Goal: Complete application form: Complete application form

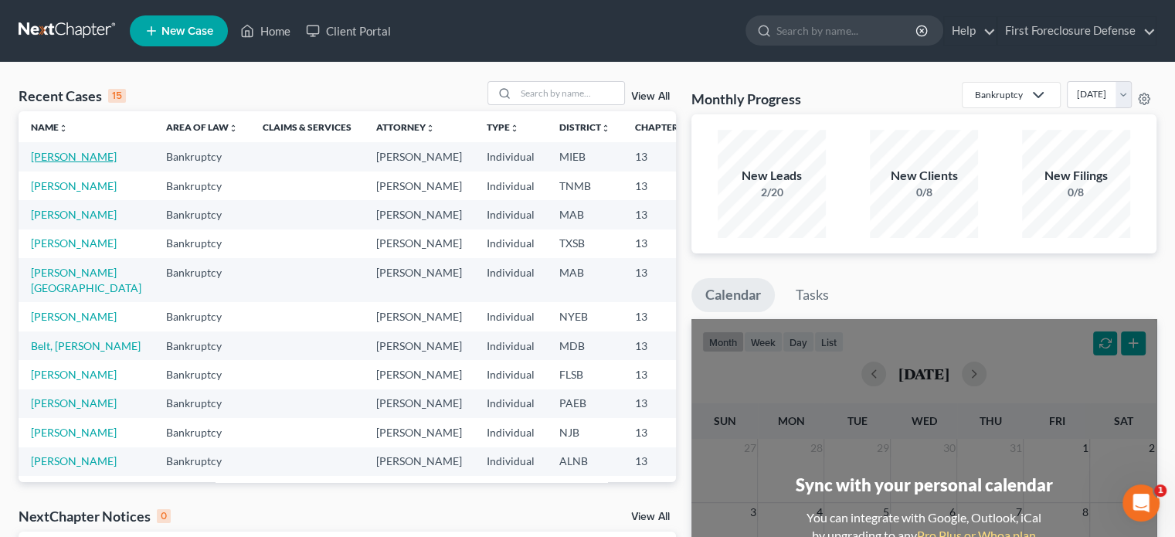
click at [34, 157] on link "[PERSON_NAME]" at bounding box center [74, 156] width 86 height 13
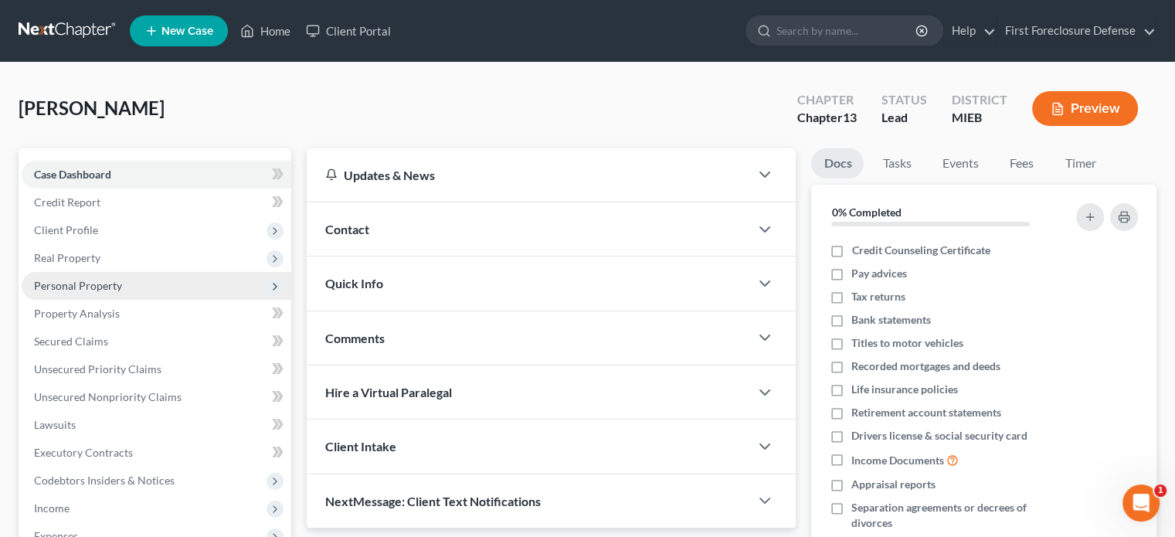
scroll to position [77, 0]
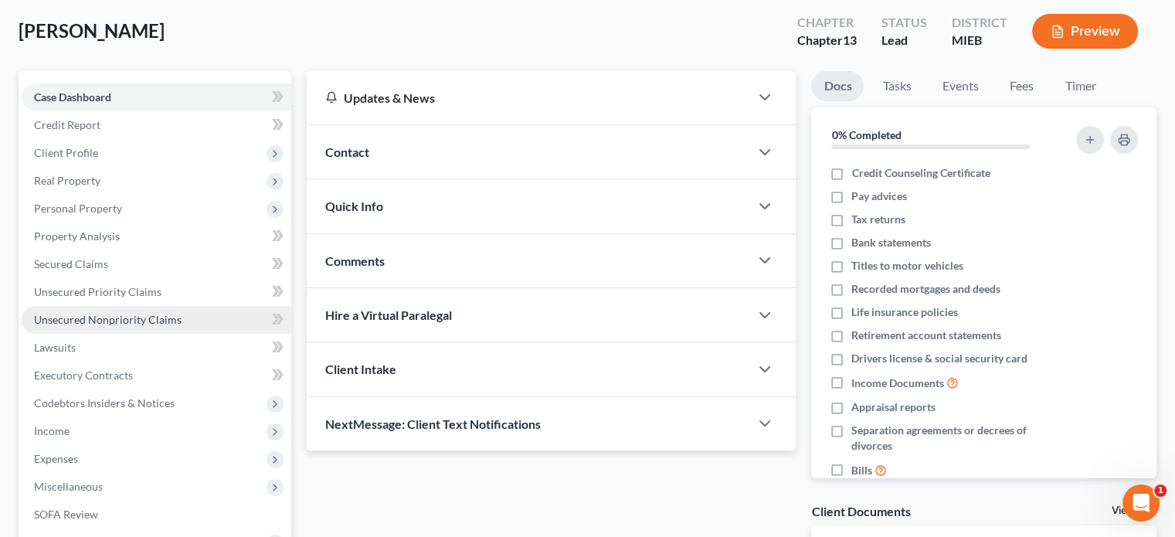
click at [162, 324] on span "Unsecured Nonpriority Claims" at bounding box center [108, 319] width 148 height 13
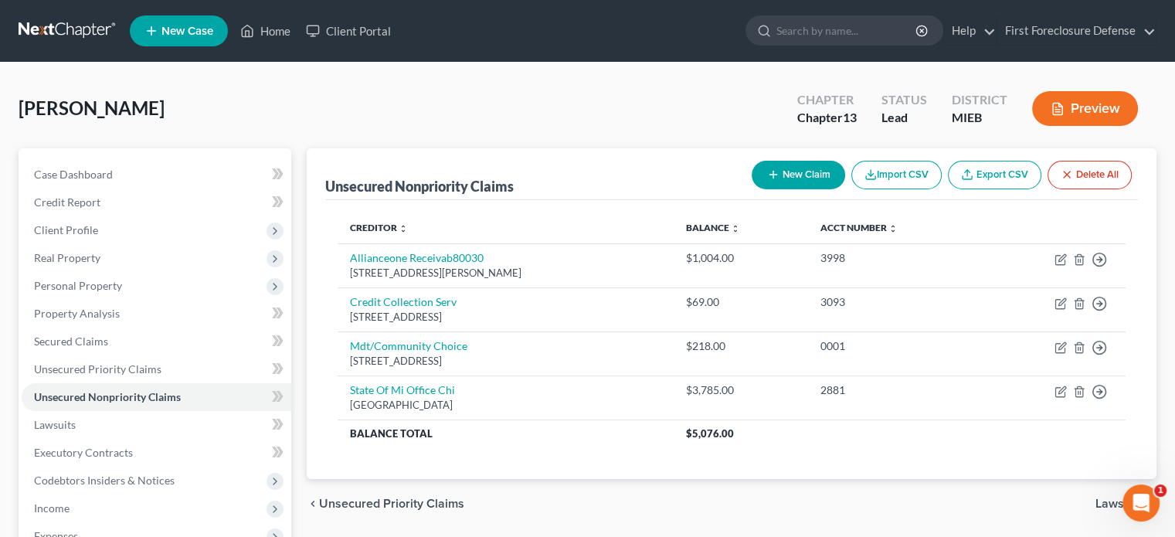
click at [782, 176] on button "New Claim" at bounding box center [797, 175] width 93 height 29
select select "0"
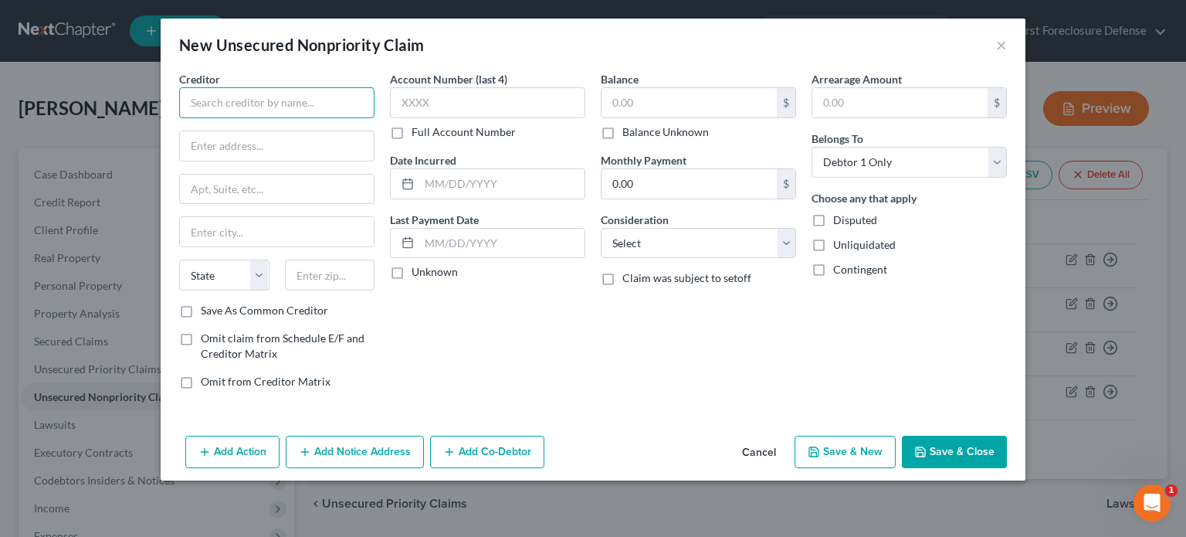
click at [314, 110] on input "text" at bounding box center [276, 102] width 195 height 31
type input "Point West Apartments"
click at [293, 141] on input "text" at bounding box center [277, 145] width 194 height 29
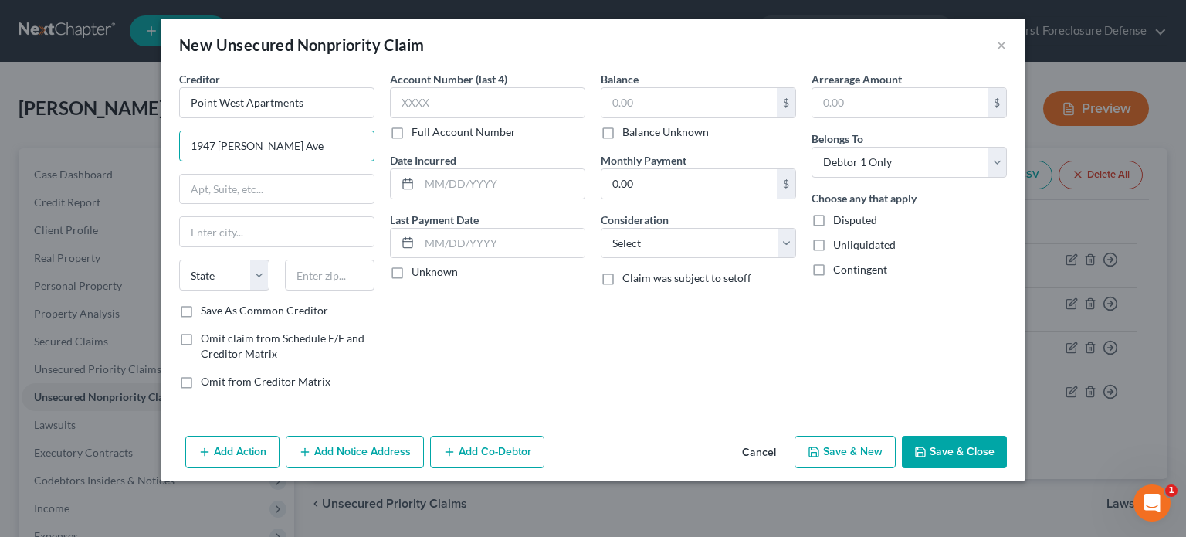
type input "1947 [PERSON_NAME] Ave"
click at [230, 188] on input "text" at bounding box center [277, 189] width 194 height 29
paste input "1947 [PERSON_NAME][GEOGRAPHIC_DATA]"
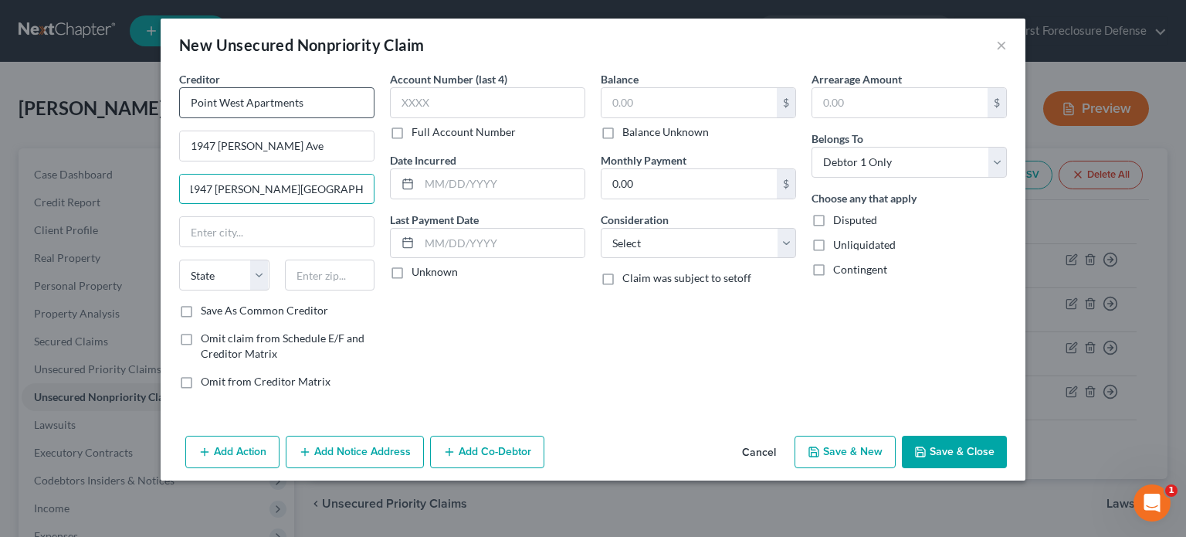
type input "1947 [PERSON_NAME][GEOGRAPHIC_DATA]"
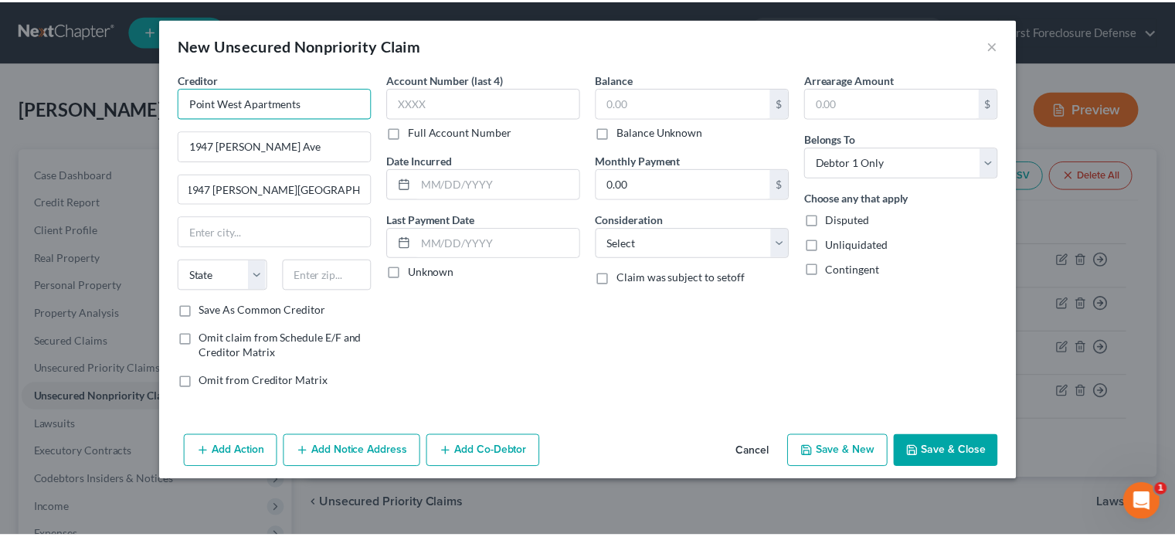
scroll to position [0, 0]
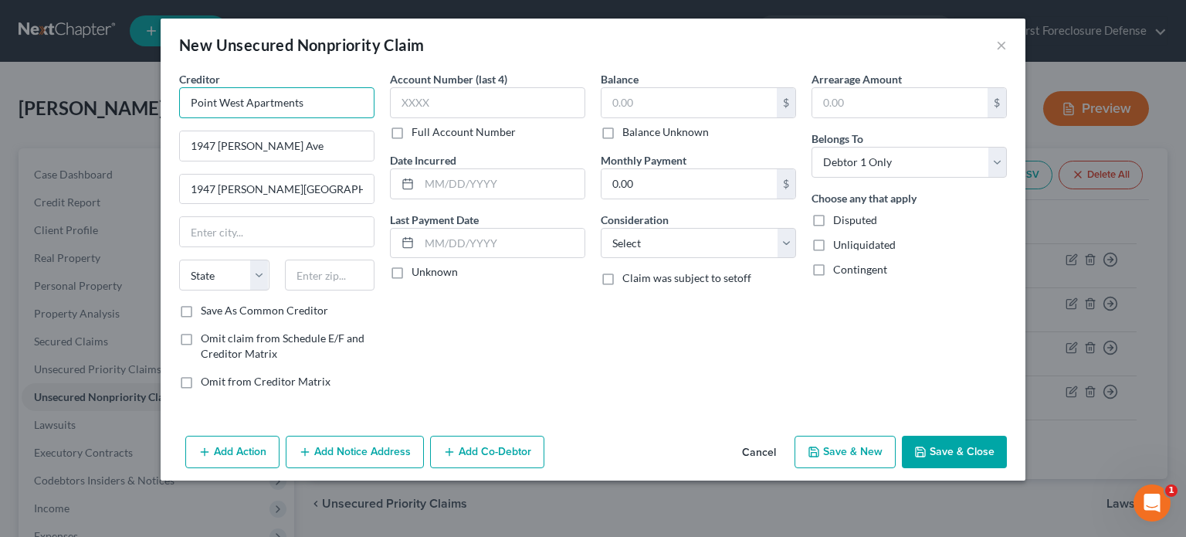
click at [215, 103] on input "Point West Apartments" at bounding box center [276, 102] width 195 height 31
type input "[GEOGRAPHIC_DATA]"
click at [287, 145] on input "1947 [PERSON_NAME] Ave" at bounding box center [277, 145] width 194 height 29
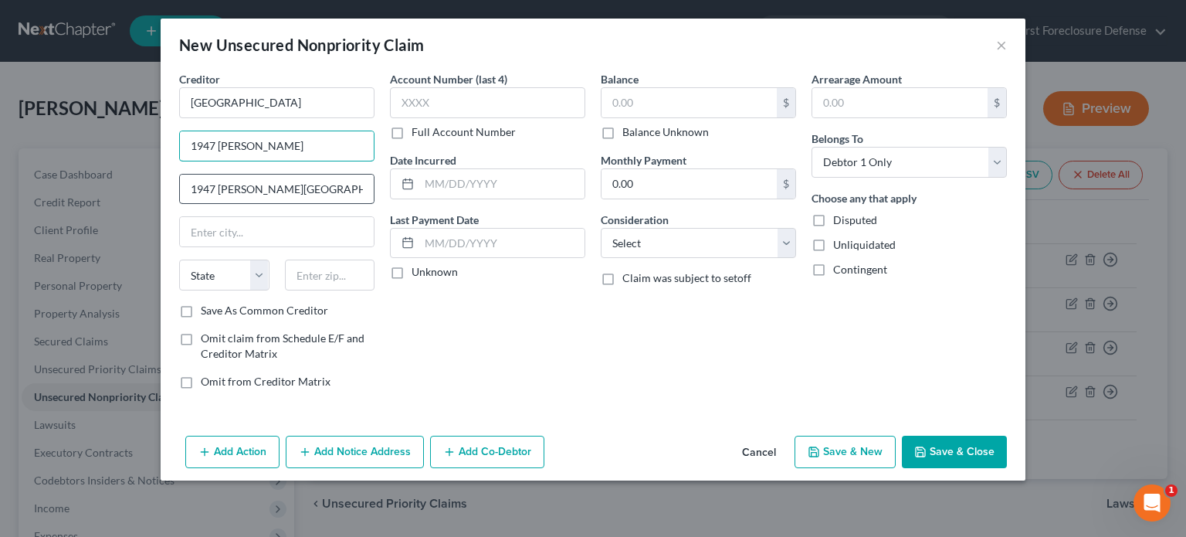
type input "1947 [PERSON_NAME]"
drag, startPoint x: 272, startPoint y: 184, endPoint x: 154, endPoint y: 182, distance: 117.4
click at [154, 182] on div "New Unsecured Nonpriority Claim × Creditor * [GEOGRAPHIC_DATA] 1947 [PERSON_NAM…" at bounding box center [593, 268] width 1186 height 537
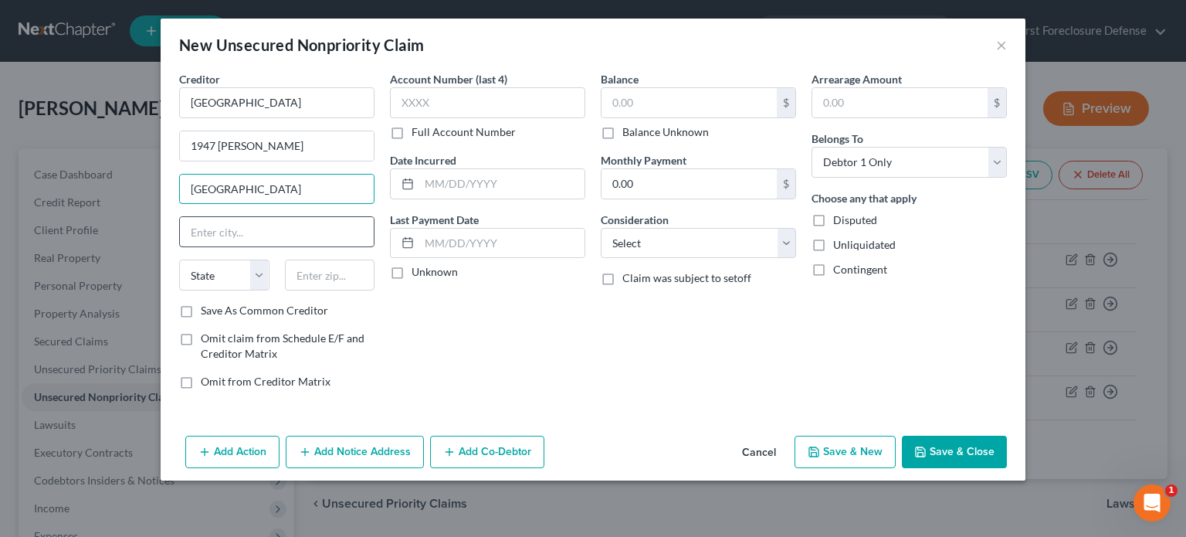
type input "[GEOGRAPHIC_DATA]"
click at [224, 225] on input "text" at bounding box center [277, 231] width 194 height 29
type input "Westland"
click at [262, 268] on select "State [US_STATE] AK AR AZ CA CO CT DE DC [GEOGRAPHIC_DATA] [GEOGRAPHIC_DATA] GU…" at bounding box center [224, 274] width 90 height 31
select select "23"
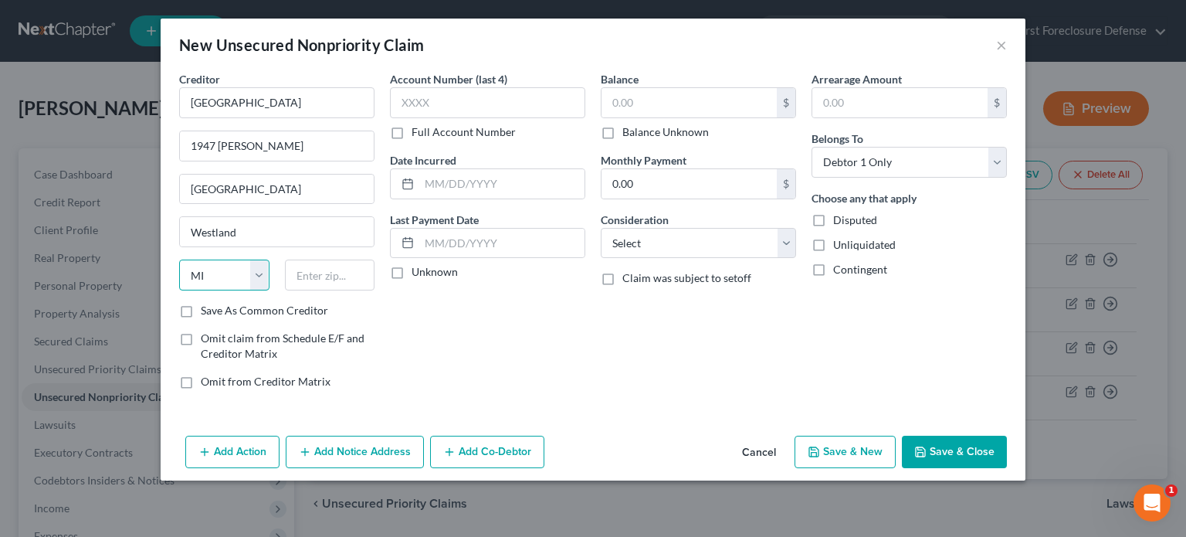
click at [179, 259] on select "State [US_STATE] AK AR AZ CA CO CT DE DC [GEOGRAPHIC_DATA] [GEOGRAPHIC_DATA] GU…" at bounding box center [224, 274] width 90 height 31
click at [226, 80] on div "Creditor * [GEOGRAPHIC_DATA]" at bounding box center [276, 94] width 195 height 47
click at [314, 269] on input "text" at bounding box center [330, 274] width 90 height 31
type input "48186"
drag, startPoint x: 314, startPoint y: 195, endPoint x: 237, endPoint y: 190, distance: 76.6
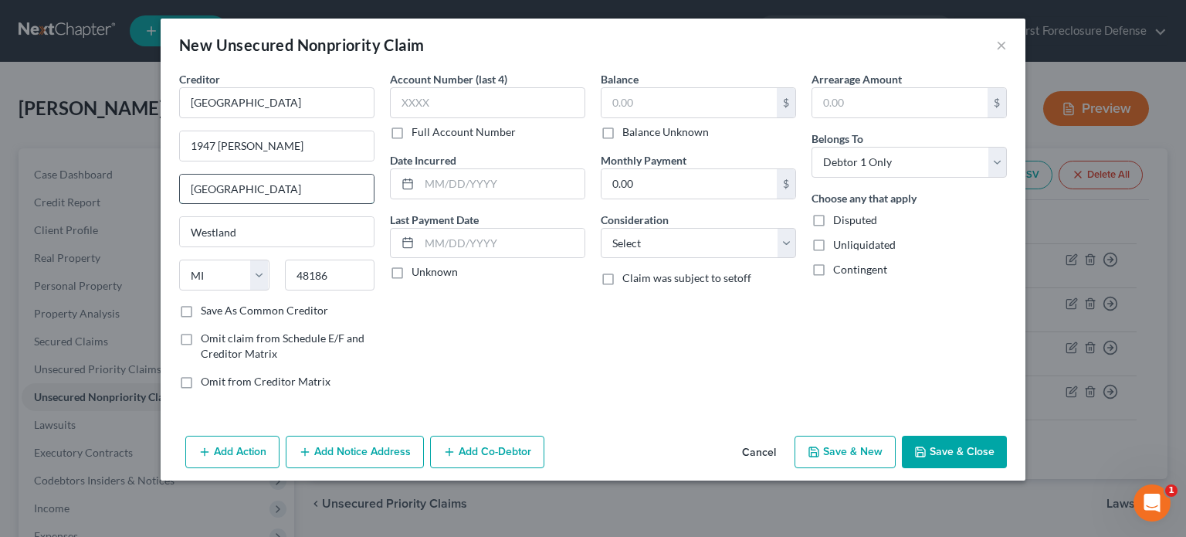
click at [237, 190] on input "[GEOGRAPHIC_DATA]" at bounding box center [277, 189] width 194 height 29
type input "Westland"
click at [944, 450] on button "Save & Close" at bounding box center [954, 452] width 105 height 32
